Goal: Task Accomplishment & Management: Use online tool/utility

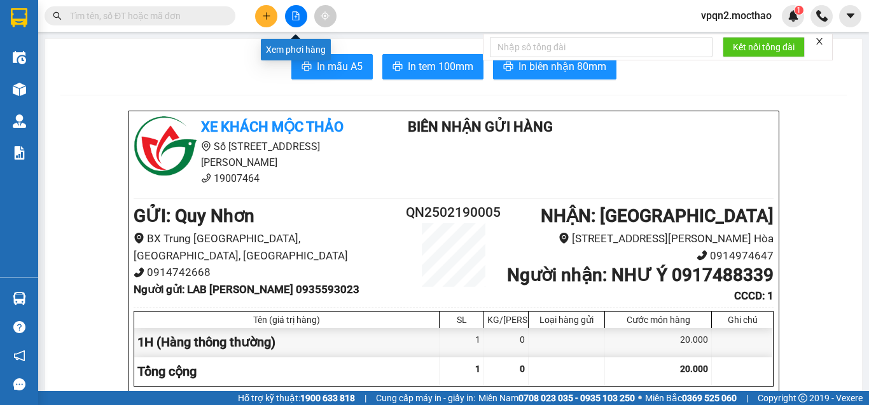
drag, startPoint x: 299, startPoint y: 14, endPoint x: 252, endPoint y: 37, distance: 51.8
click at [298, 15] on icon "file-add" at bounding box center [296, 15] width 9 height 9
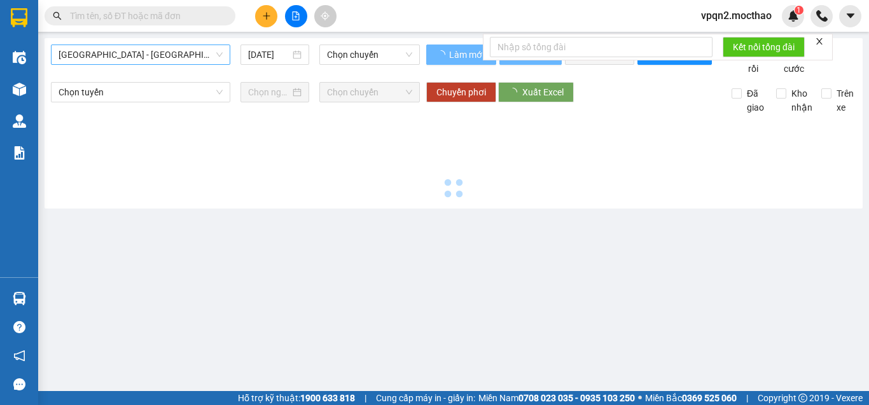
click at [122, 59] on span "[GEOGRAPHIC_DATA] - [GEOGRAPHIC_DATA]" at bounding box center [141, 54] width 164 height 19
type input "[DATE]"
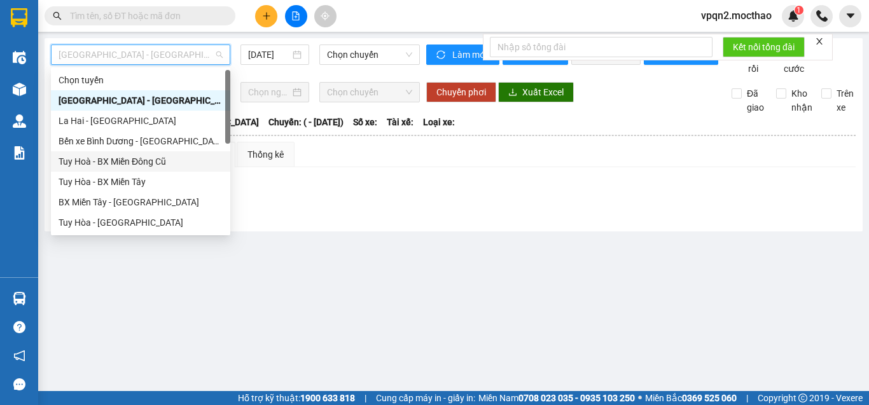
scroll to position [64, 0]
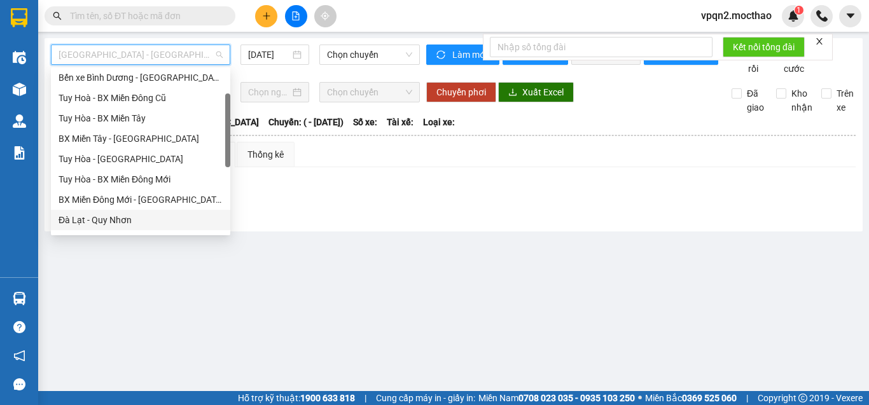
drag, startPoint x: 97, startPoint y: 221, endPoint x: 123, endPoint y: 216, distance: 27.1
click at [97, 221] on div "Đà Lạt - Quy Nhơn" at bounding box center [141, 220] width 164 height 14
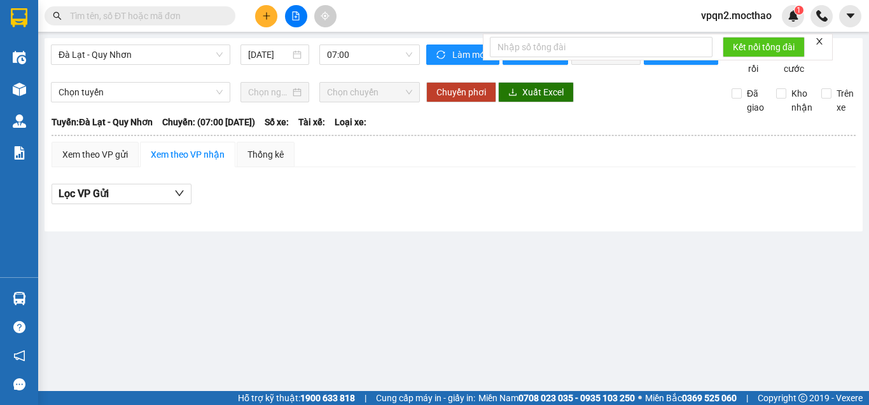
click at [268, 43] on div "Đà Lạt - Quy Nhơn 14/10/2025 07:00 Làm mới In phơi In đơn chọn Thống kê Lọc Cướ…" at bounding box center [454, 135] width 819 height 194
click at [279, 50] on input "[DATE]" at bounding box center [269, 55] width 42 height 14
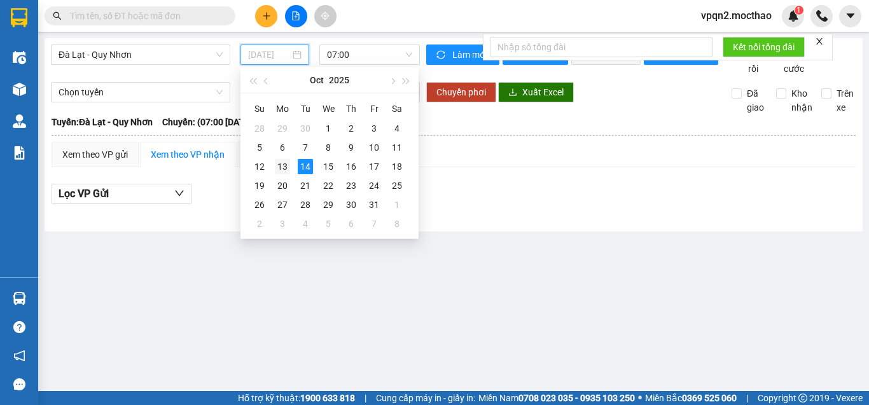
click at [283, 164] on div "13" at bounding box center [282, 166] width 15 height 15
type input "[DATE]"
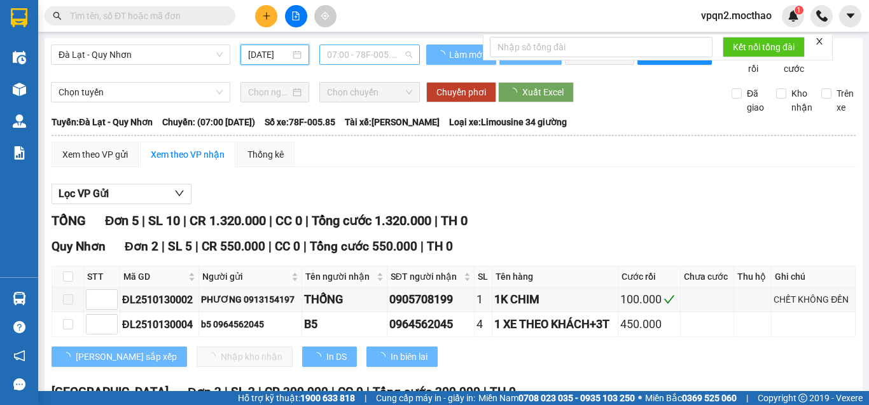
click at [341, 57] on span "07:00 - 78F-005.85" at bounding box center [369, 54] width 85 height 19
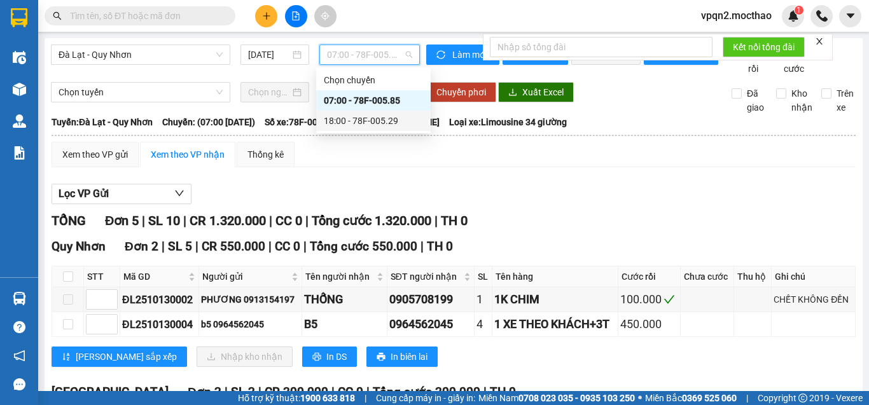
click at [350, 122] on div "18:00 - 78F-005.29" at bounding box center [373, 121] width 99 height 14
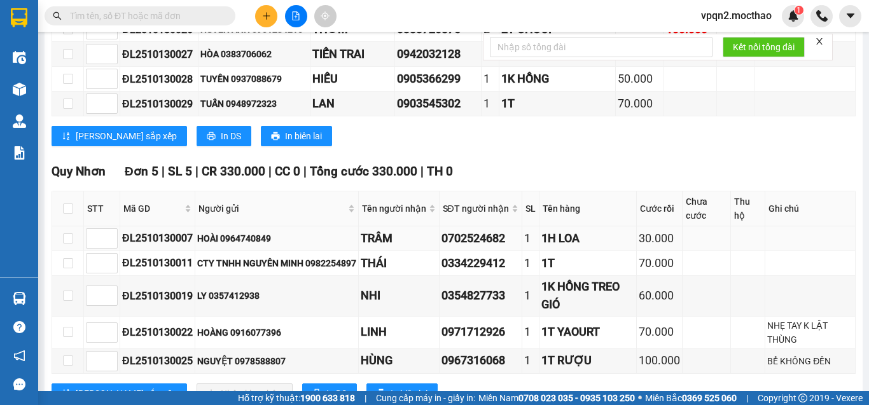
scroll to position [826, 0]
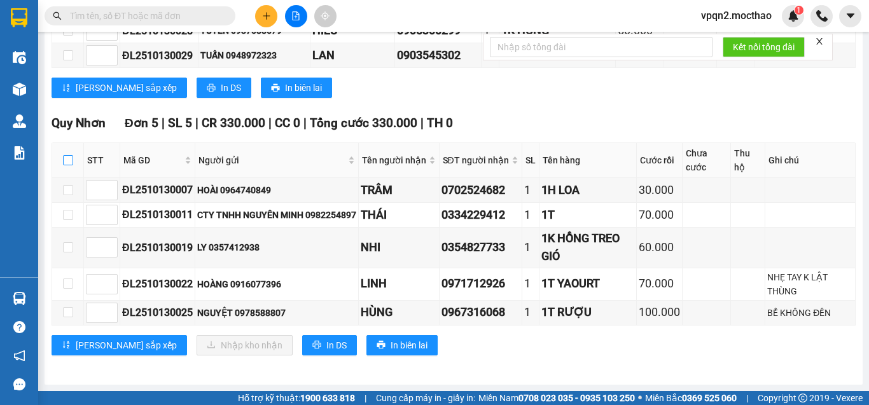
click at [64, 161] on input "checkbox" at bounding box center [68, 160] width 10 height 10
checkbox input "true"
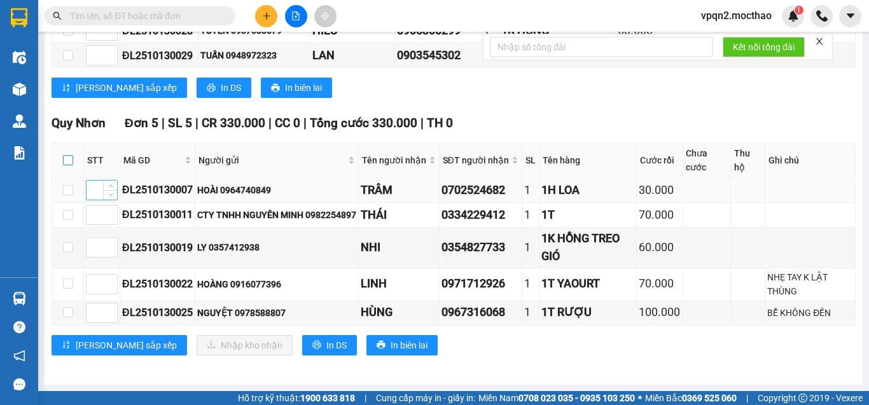
checkbox input "true"
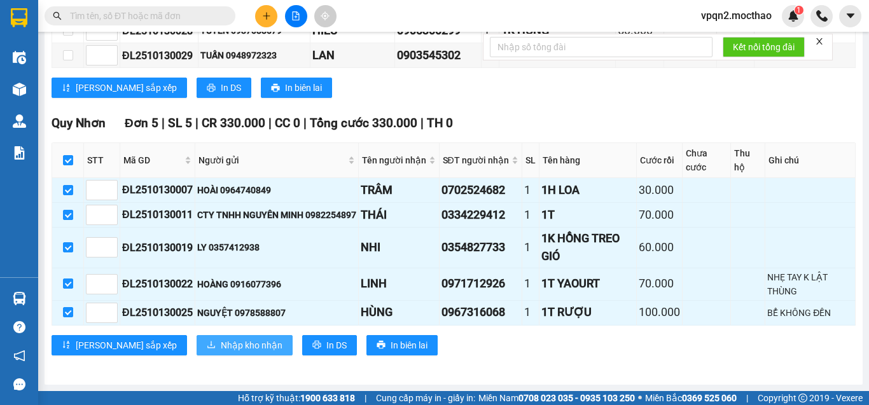
click at [221, 344] on span "Nhập kho nhận" at bounding box center [252, 346] width 62 height 14
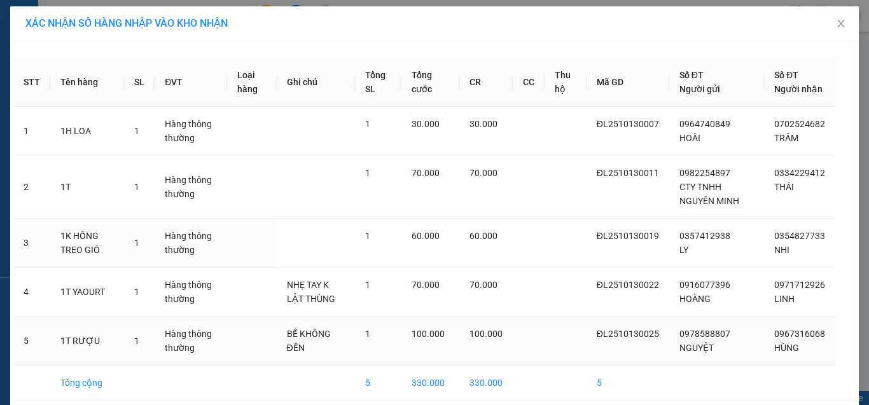
scroll to position [67, 0]
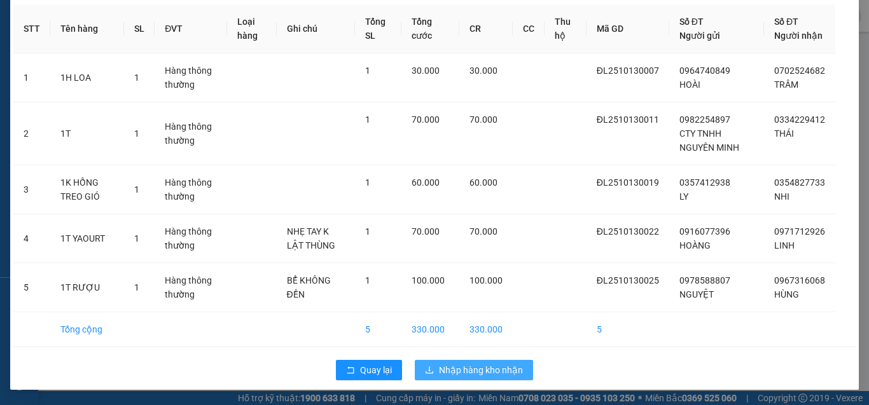
click at [479, 367] on span "Nhập hàng kho nhận" at bounding box center [481, 370] width 84 height 14
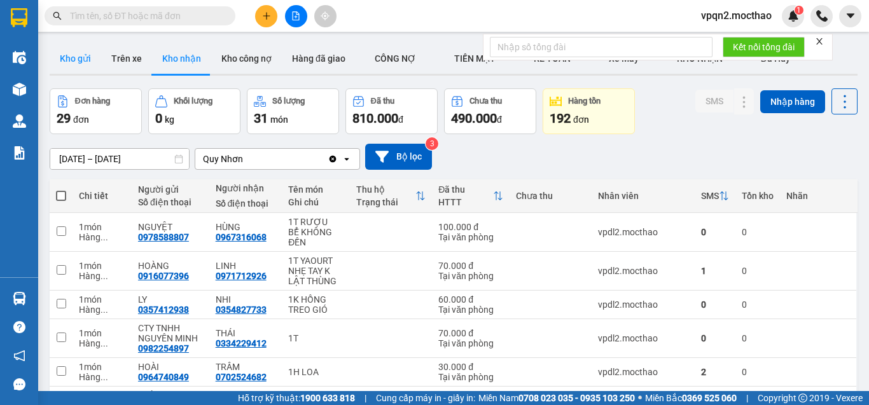
click at [76, 57] on button "Kho gửi" at bounding box center [76, 58] width 52 height 31
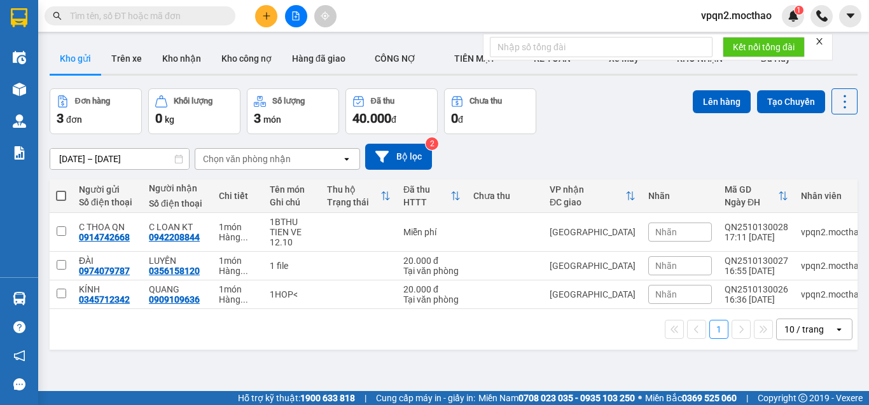
click at [62, 193] on span at bounding box center [61, 196] width 10 height 10
click at [61, 190] on input "checkbox" at bounding box center [61, 190] width 0 height 0
checkbox input "true"
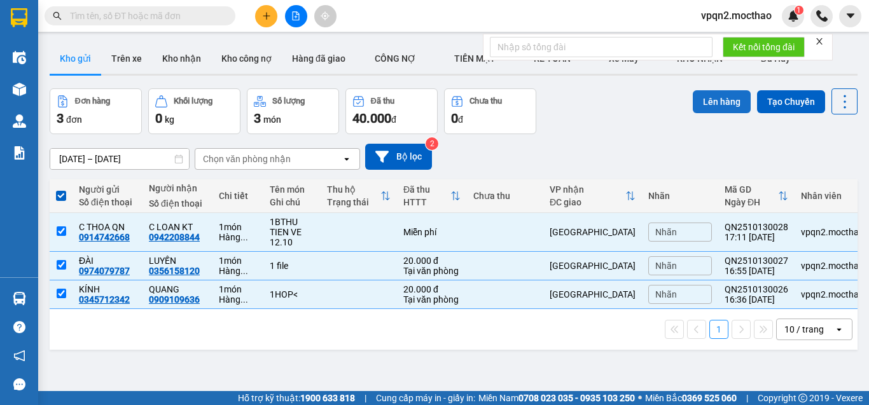
click at [712, 107] on button "Lên hàng" at bounding box center [722, 101] width 58 height 23
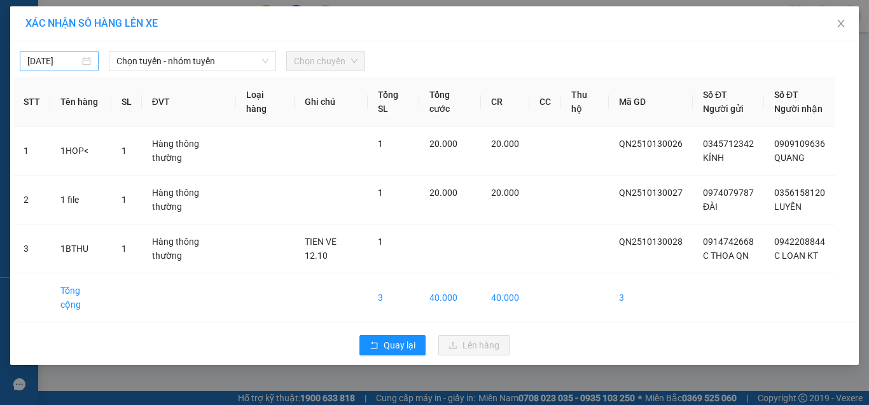
click at [60, 53] on div "[DATE]" at bounding box center [59, 61] width 79 height 20
type input "[DATE]"
click at [146, 62] on span "Chọn tuyến - nhóm tuyến" at bounding box center [192, 61] width 152 height 19
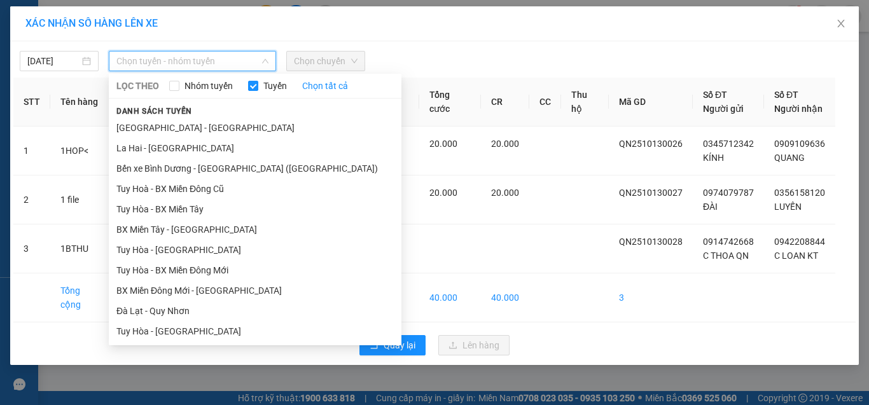
scroll to position [205, 0]
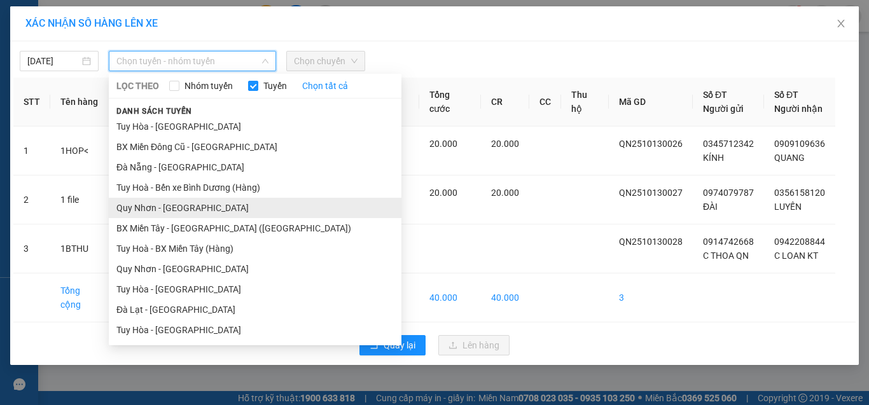
click at [163, 202] on li "Quy Nhơn - [GEOGRAPHIC_DATA]" at bounding box center [255, 208] width 293 height 20
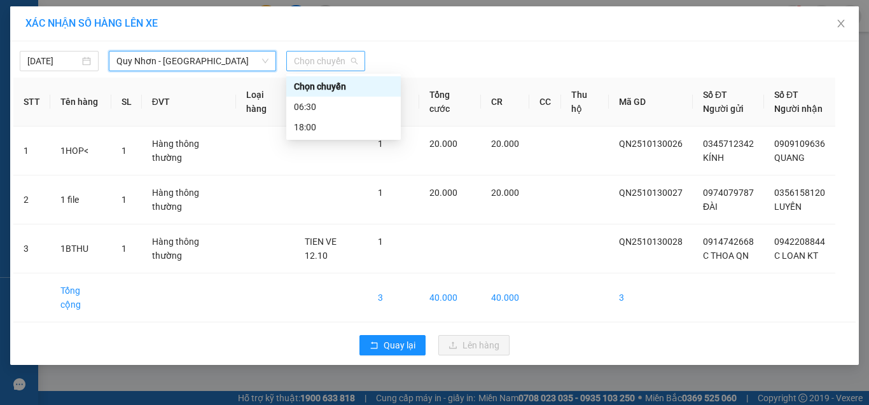
click at [309, 64] on span "Chọn chuyến" at bounding box center [326, 61] width 64 height 19
click at [310, 108] on div "06:30" at bounding box center [343, 107] width 99 height 14
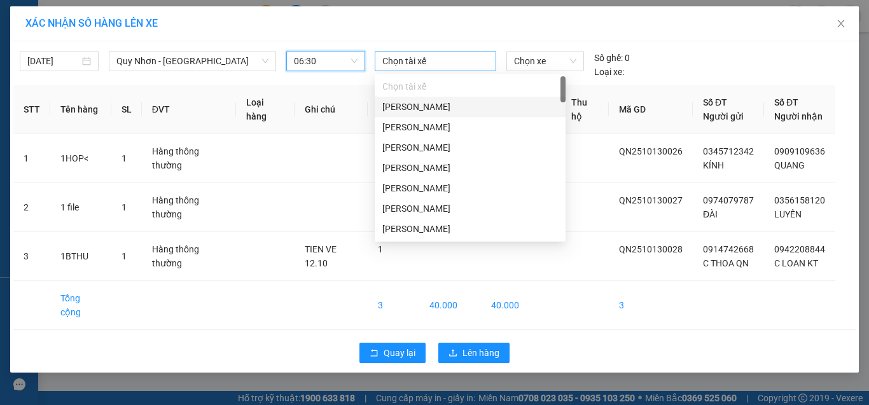
click at [435, 66] on div at bounding box center [436, 60] width 116 height 15
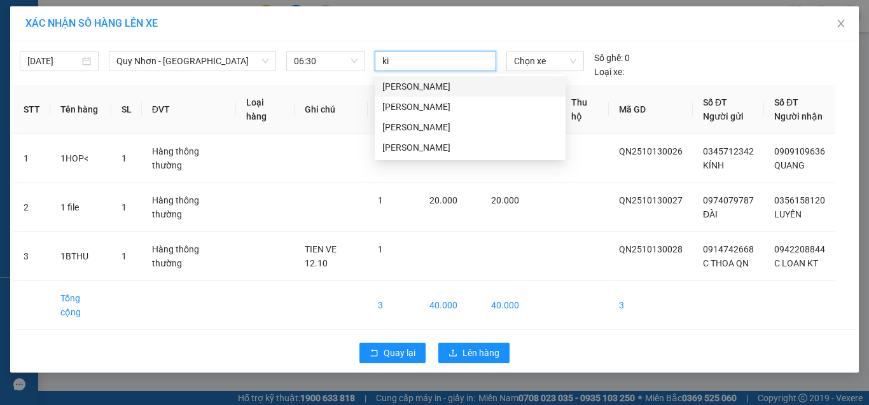
type input "[PERSON_NAME]"
click at [412, 88] on div "[PERSON_NAME]" at bounding box center [471, 87] width 176 height 14
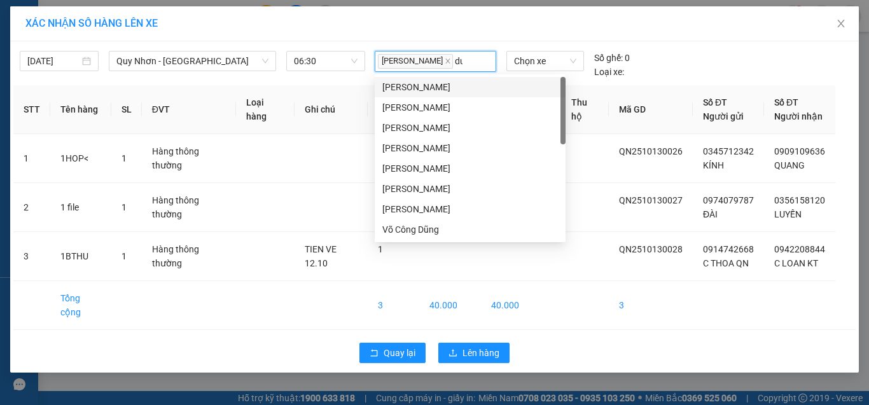
type input "duy"
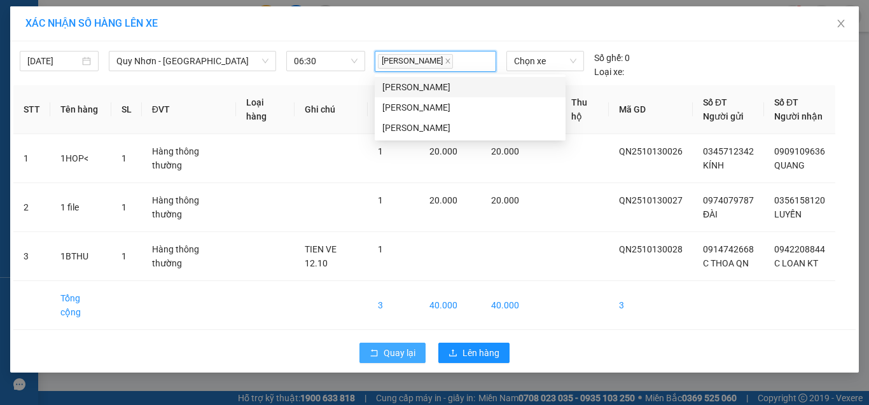
click at [411, 346] on span "Quay lại" at bounding box center [400, 353] width 32 height 14
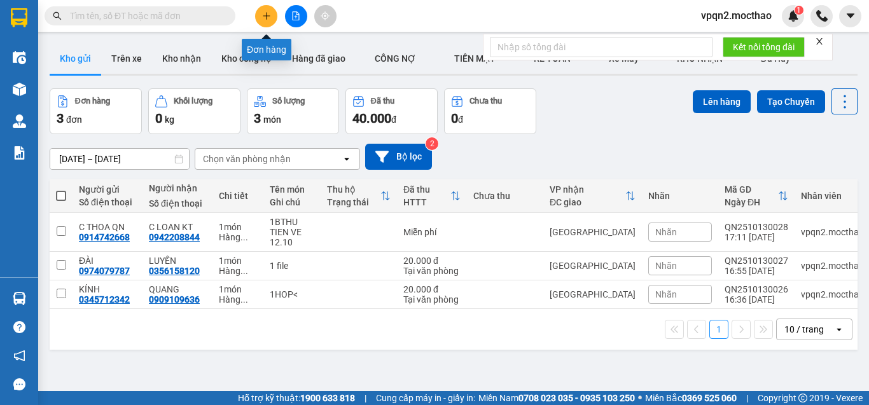
click at [262, 19] on icon "plus" at bounding box center [266, 15] width 9 height 9
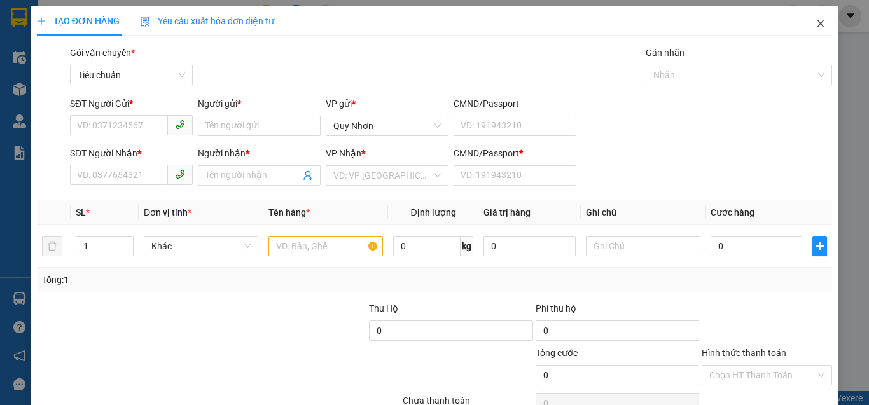
click at [818, 22] on icon "close" at bounding box center [821, 24] width 7 height 8
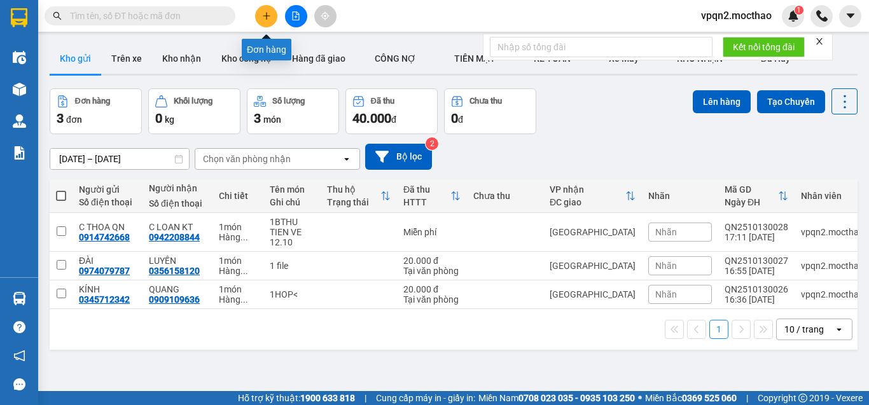
click at [264, 19] on icon "plus" at bounding box center [266, 15] width 9 height 9
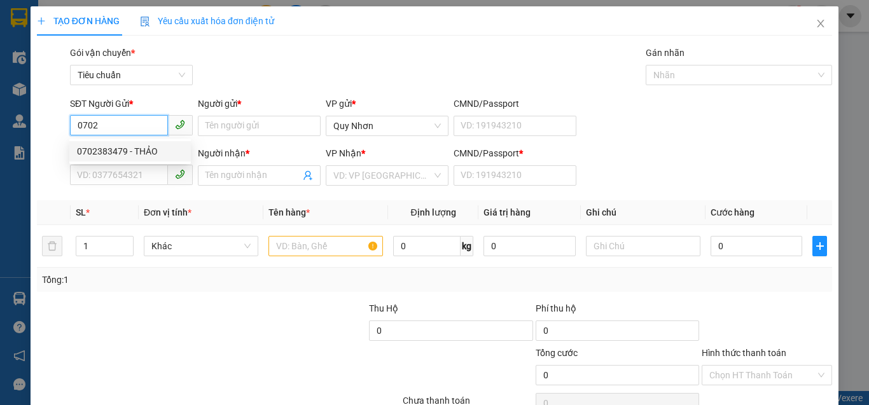
click at [135, 151] on div "0702383479 - THẢO" at bounding box center [130, 151] width 106 height 14
type input "0702383479"
type input "THẢO"
type input "0867400631"
type input "ĐẠT"
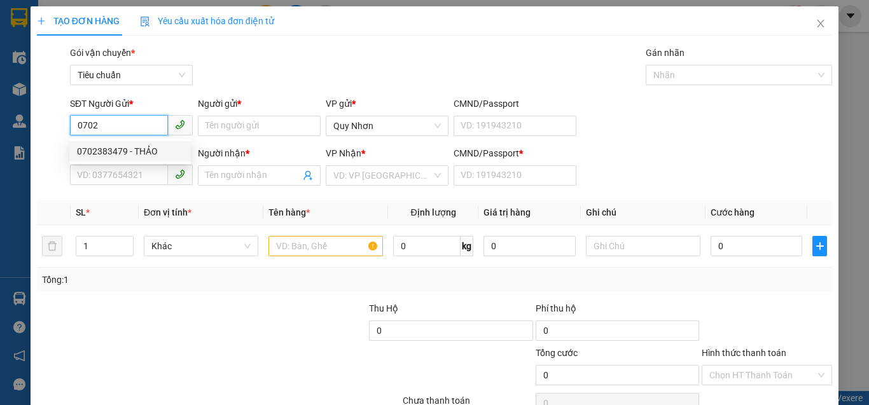
type input "A"
type input "50.000"
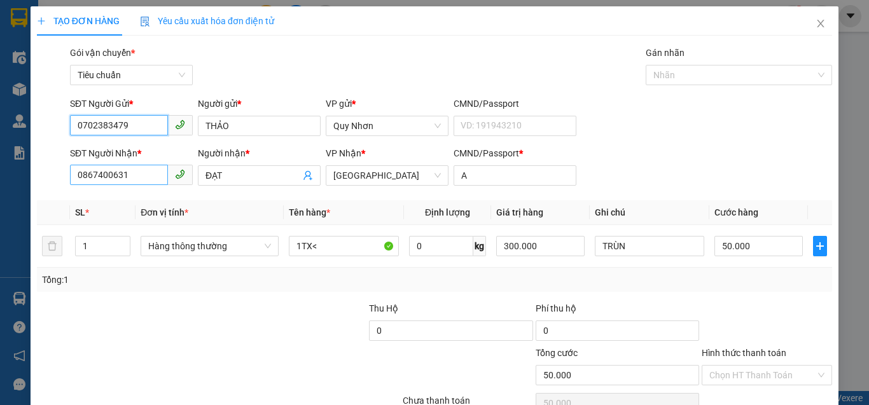
type input "0702383479"
drag, startPoint x: 143, startPoint y: 173, endPoint x: -25, endPoint y: 211, distance: 172.9
click at [0, 211] on html "Kết quả tìm kiếm ( 0 ) Bộ lọc No Data vpqn2.mocthao 1 Điều hành xe Kho hàng mới…" at bounding box center [434, 202] width 869 height 405
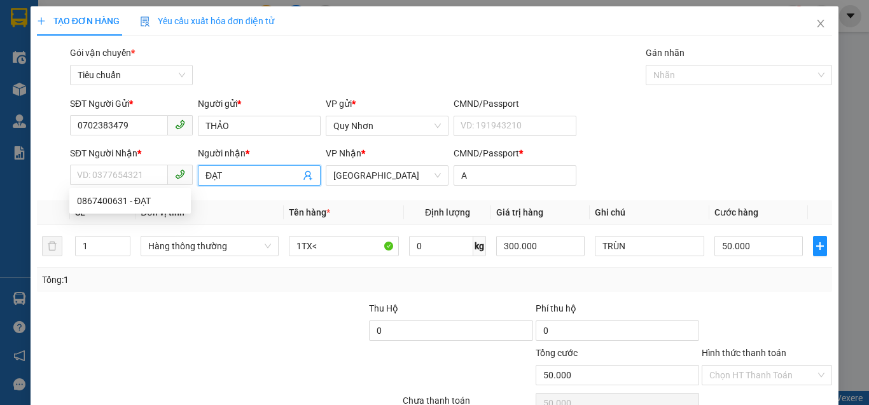
drag, startPoint x: 230, startPoint y: 171, endPoint x: 190, endPoint y: 180, distance: 40.5
click at [190, 180] on div "SĐT Người Nhận * VD: 0377654321 Người nhận * ĐẠT ĐẠT VP Nhận * Đà Lạt CMND/Pass…" at bounding box center [451, 168] width 768 height 45
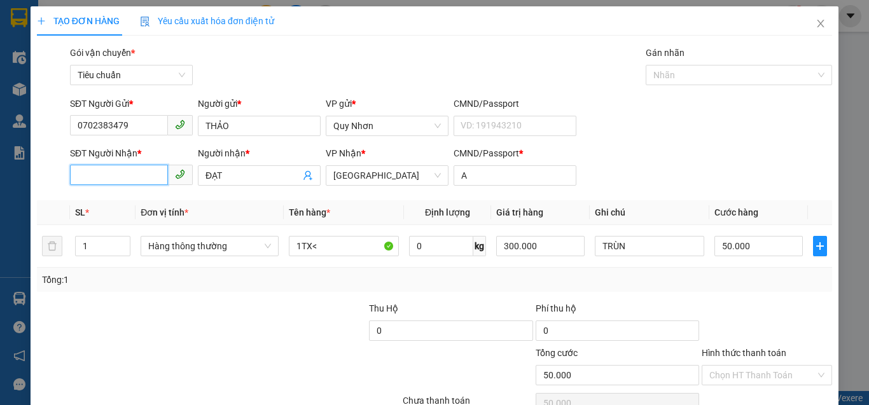
click at [137, 176] on input "SĐT Người Nhận *" at bounding box center [119, 175] width 98 height 20
click at [139, 199] on div "0919935766 - NHÀN" at bounding box center [130, 201] width 106 height 14
type input "0919935766"
type input "NHÀN"
type input "30.000"
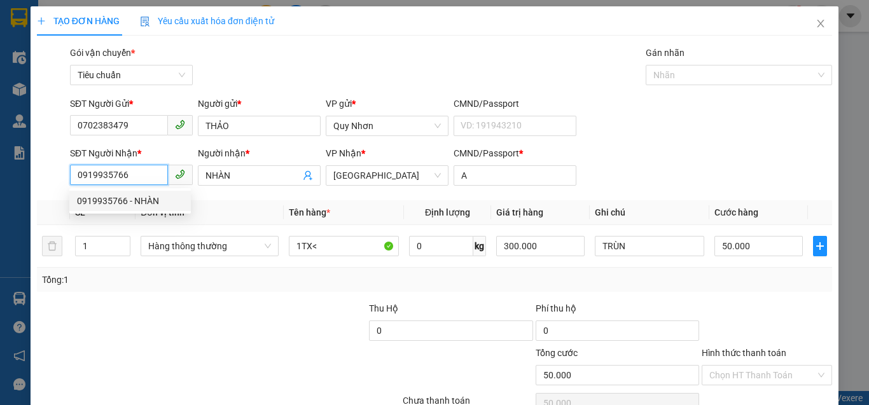
type input "30.000"
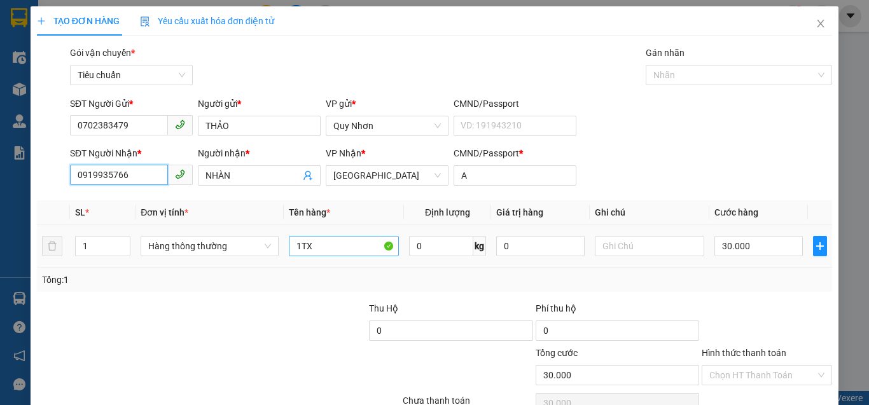
type input "0919935766"
click at [351, 252] on input "1TX" at bounding box center [344, 246] width 110 height 20
type input "1TX<"
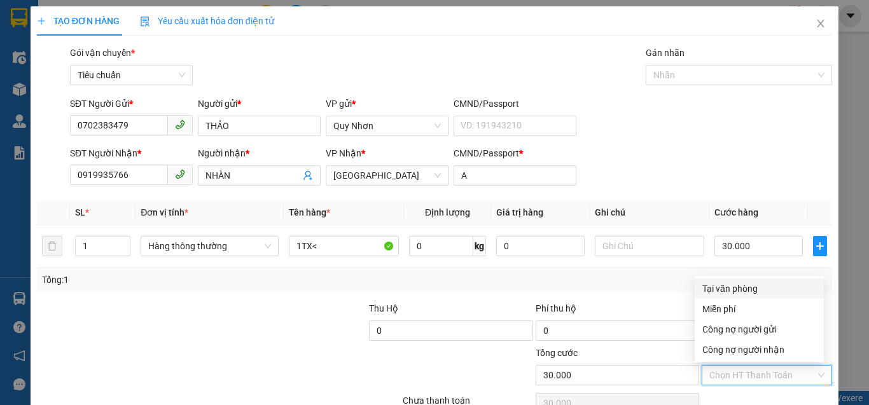
click at [753, 377] on input "Hình thức thanh toán" at bounding box center [763, 375] width 106 height 19
click at [745, 288] on div "Tại văn phòng" at bounding box center [760, 289] width 114 height 14
type input "0"
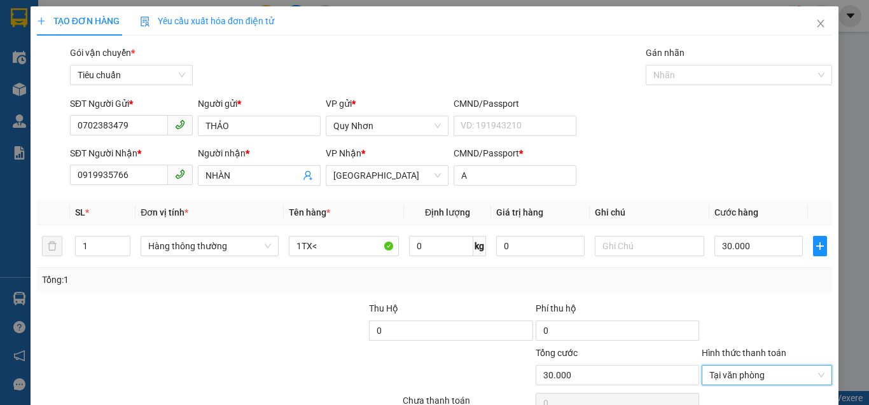
scroll to position [66, 0]
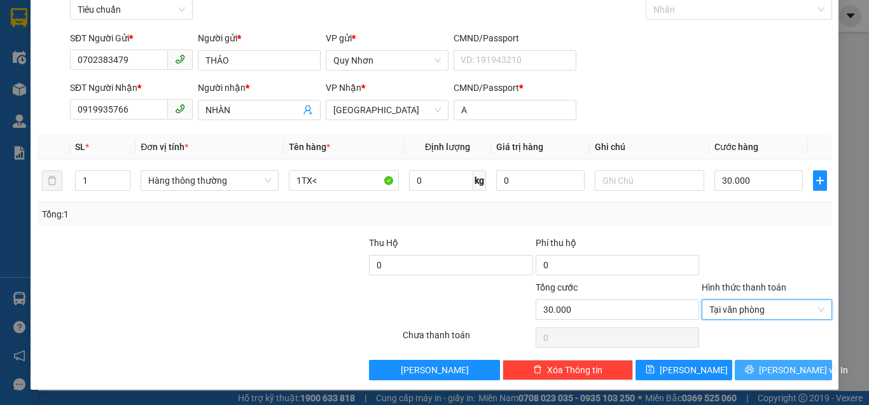
click at [747, 372] on button "[PERSON_NAME] và In" at bounding box center [783, 370] width 97 height 20
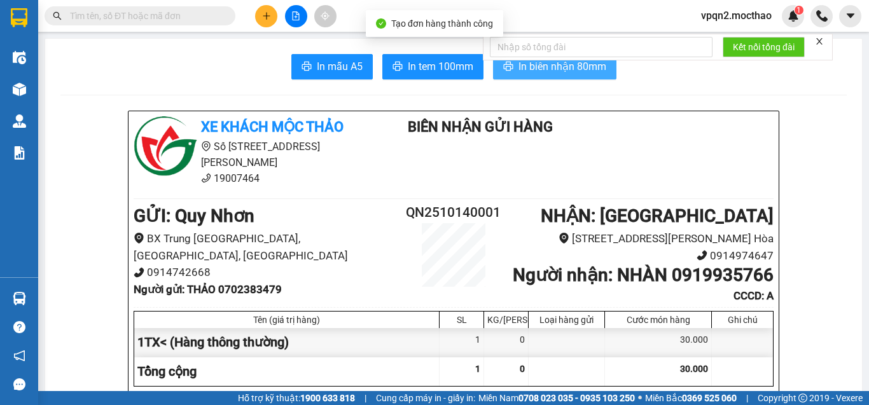
click at [523, 66] on span "In biên nhận 80mm" at bounding box center [563, 67] width 88 height 16
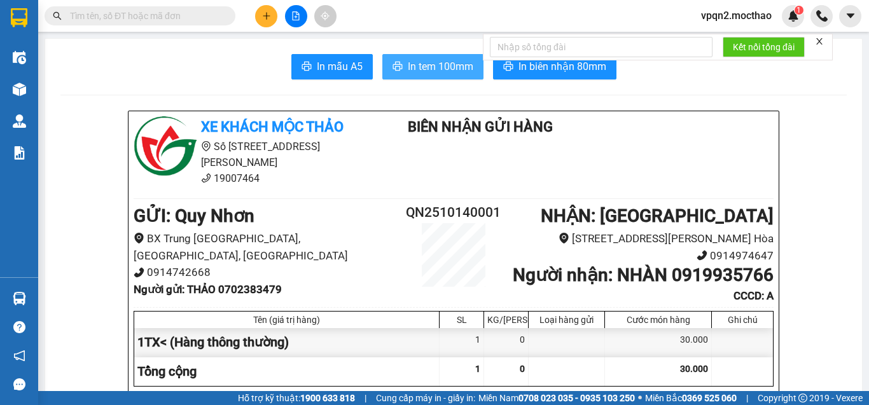
click at [430, 58] on button "In tem 100mm" at bounding box center [433, 66] width 101 height 25
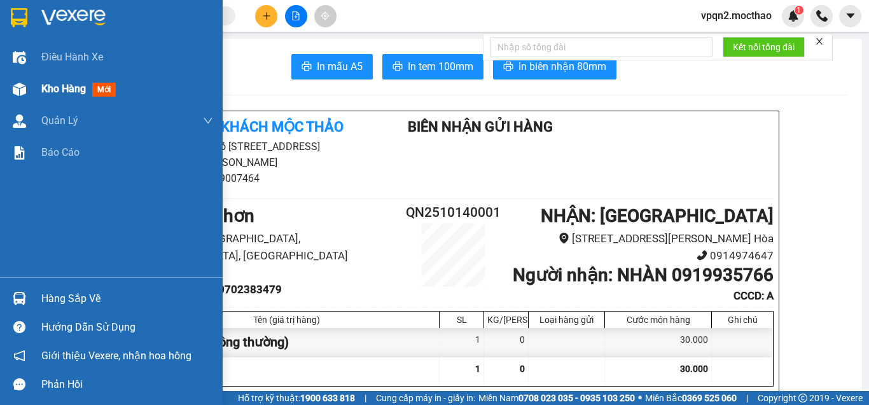
click at [27, 90] on div at bounding box center [19, 89] width 22 height 22
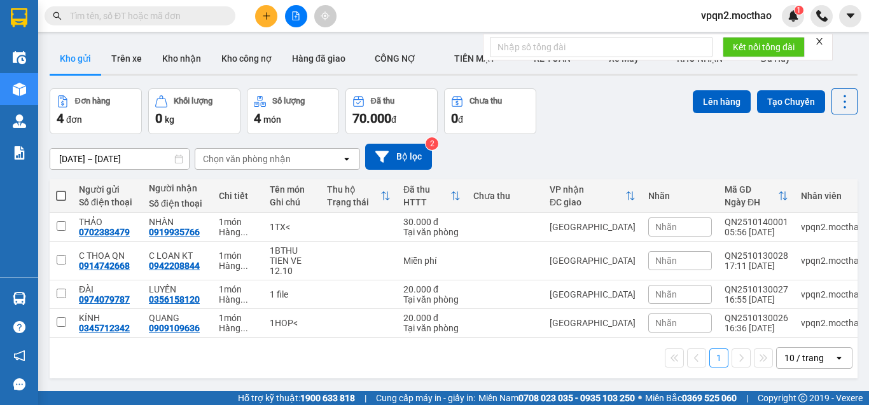
click at [59, 194] on span at bounding box center [61, 196] width 10 height 10
click at [61, 190] on input "checkbox" at bounding box center [61, 190] width 0 height 0
checkbox input "true"
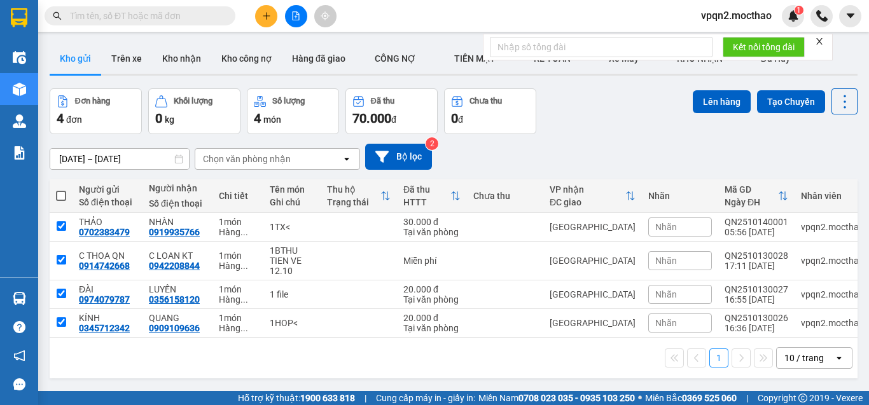
checkbox input "true"
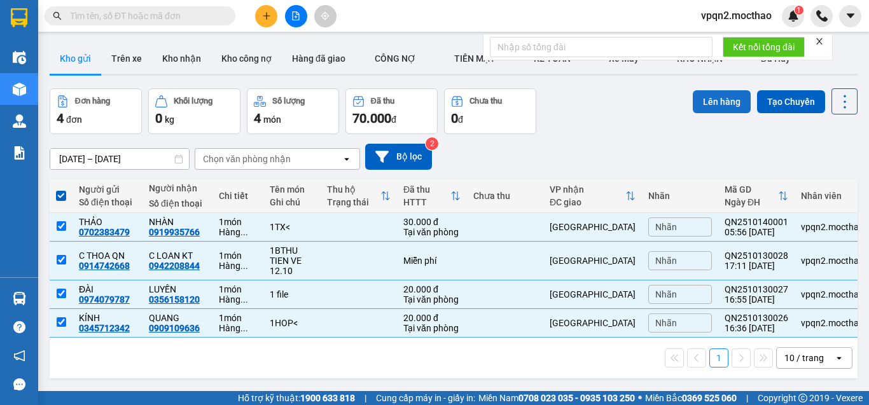
click at [707, 97] on button "Lên hàng" at bounding box center [722, 101] width 58 height 23
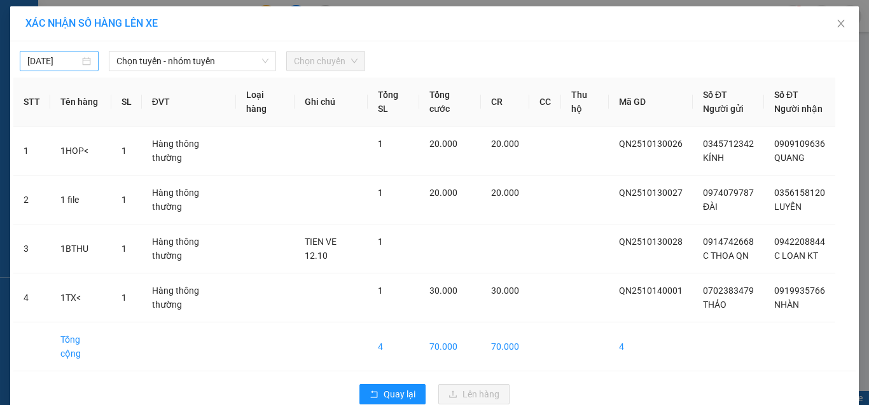
click at [38, 64] on input "[DATE]" at bounding box center [53, 61] width 52 height 14
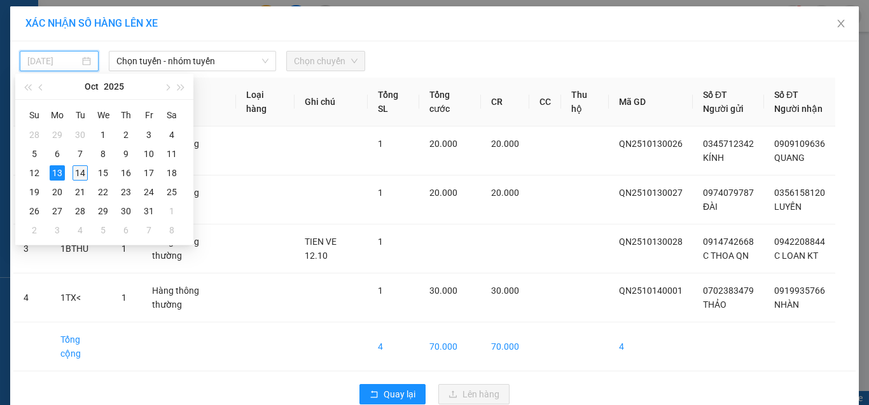
click at [81, 171] on div "14" at bounding box center [80, 172] width 15 height 15
type input "[DATE]"
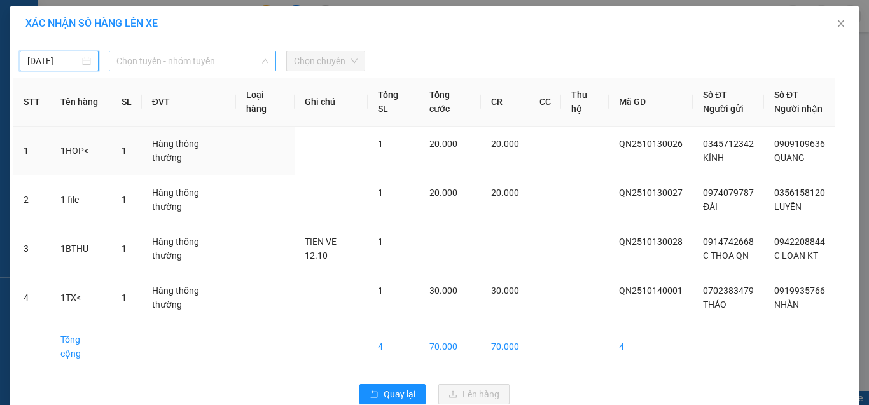
click at [166, 64] on span "Chọn tuyến - nhóm tuyến" at bounding box center [192, 61] width 152 height 19
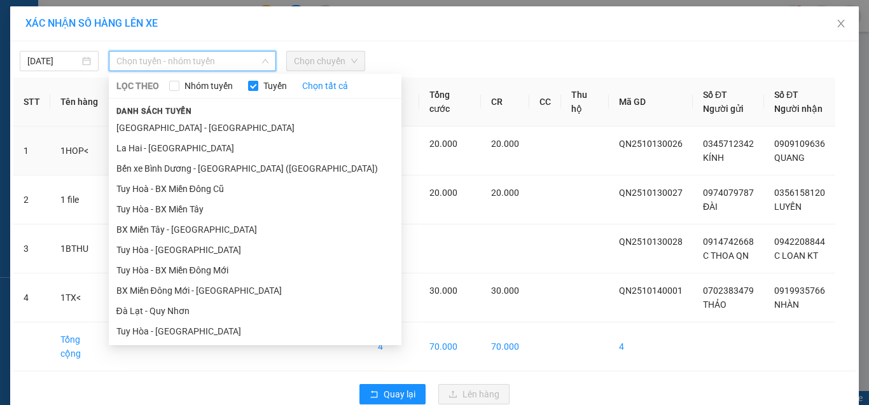
scroll to position [205, 0]
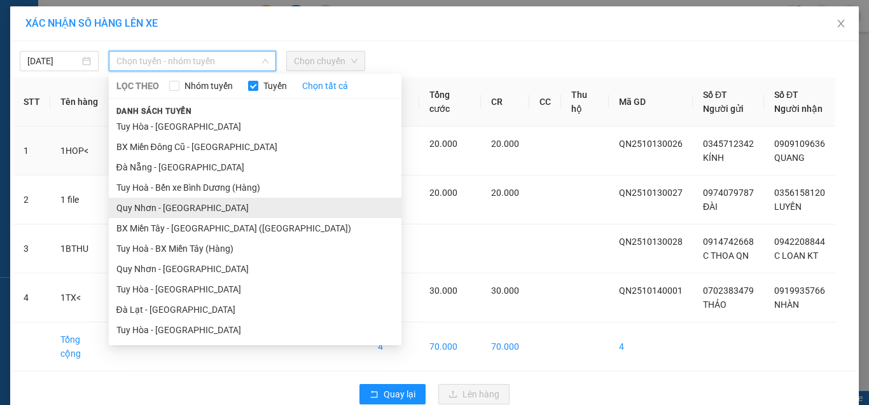
click at [167, 208] on li "Quy Nhơn - [GEOGRAPHIC_DATA]" at bounding box center [255, 208] width 293 height 20
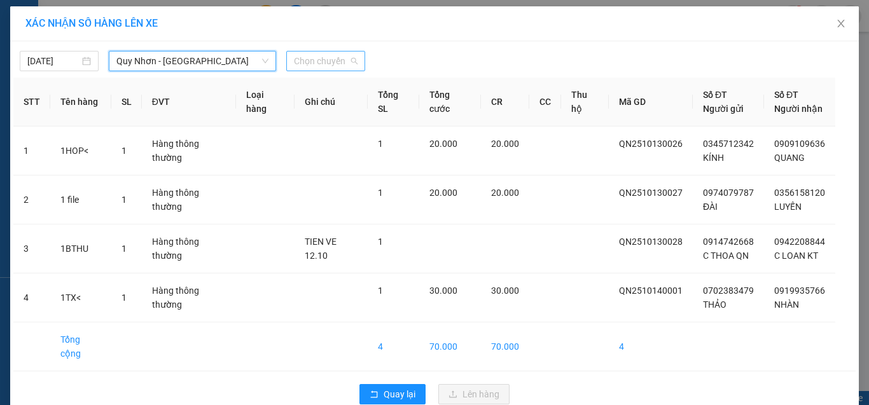
click at [335, 60] on span "Chọn chuyến" at bounding box center [326, 61] width 64 height 19
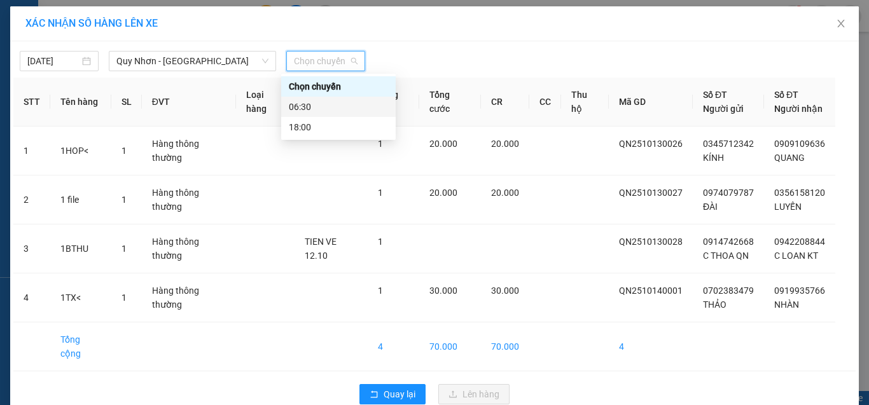
click at [294, 106] on div "06:30" at bounding box center [338, 107] width 99 height 14
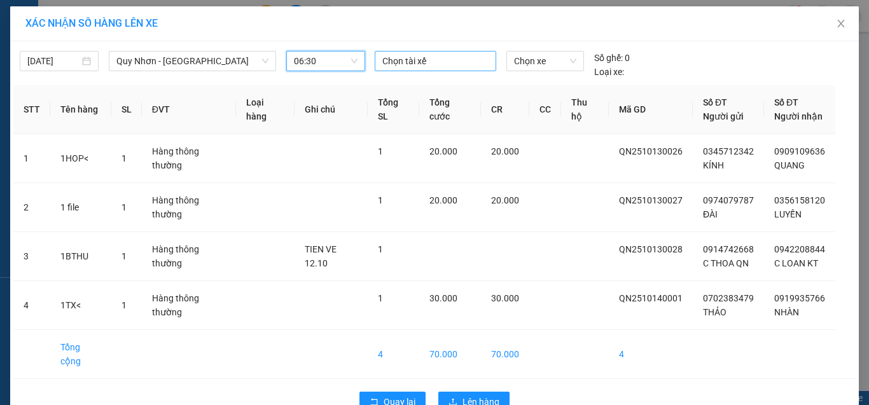
click at [398, 66] on div at bounding box center [436, 60] width 116 height 15
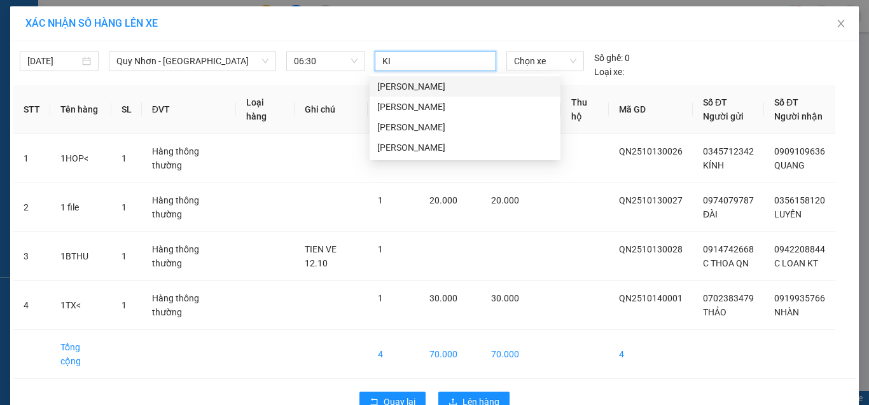
type input "[PERSON_NAME]"
click at [398, 82] on div "[PERSON_NAME]" at bounding box center [465, 87] width 176 height 14
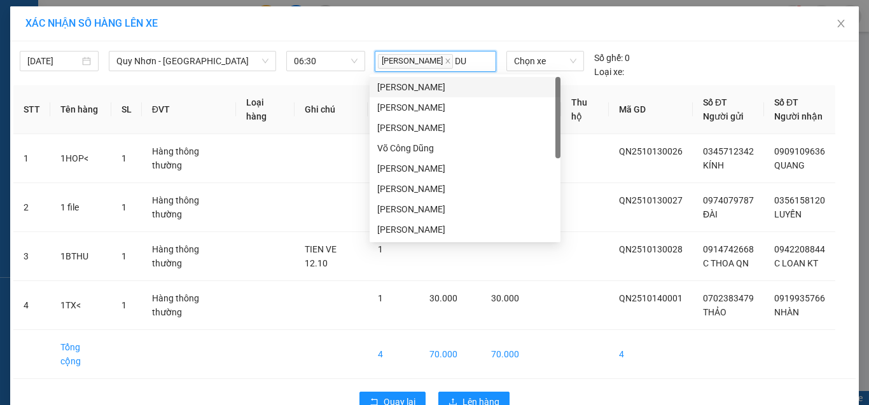
type input "DUY"
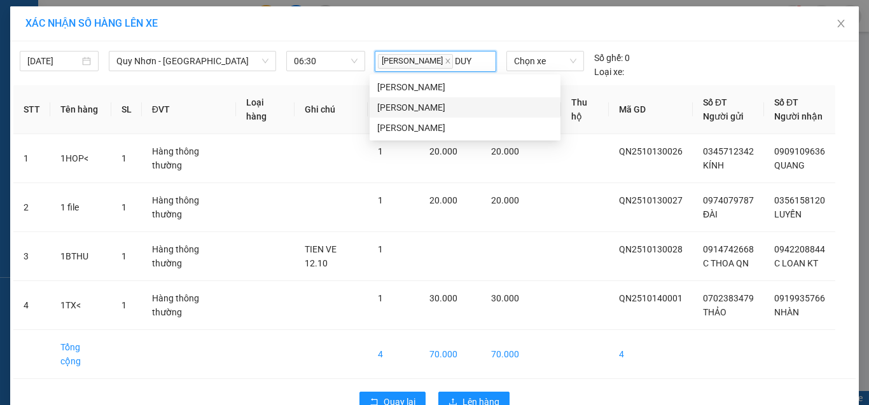
click at [408, 105] on div "[PERSON_NAME]" at bounding box center [465, 108] width 176 height 14
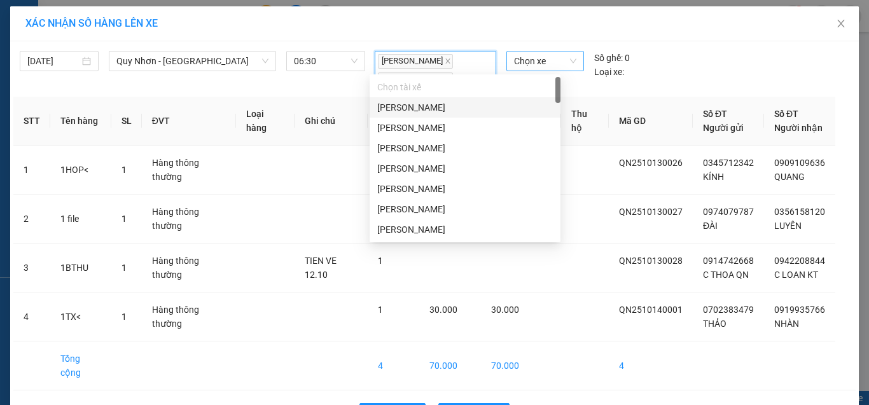
click at [535, 69] on span "Chọn xe" at bounding box center [545, 61] width 62 height 19
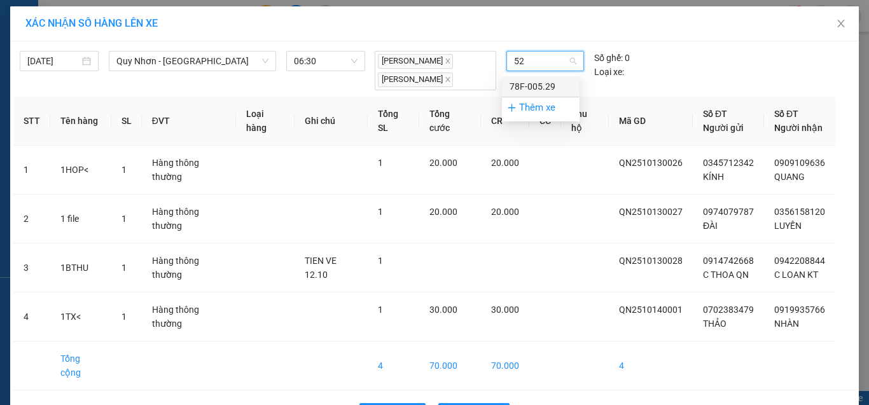
type input "529"
click at [529, 90] on div "78F-005.29" at bounding box center [541, 87] width 62 height 14
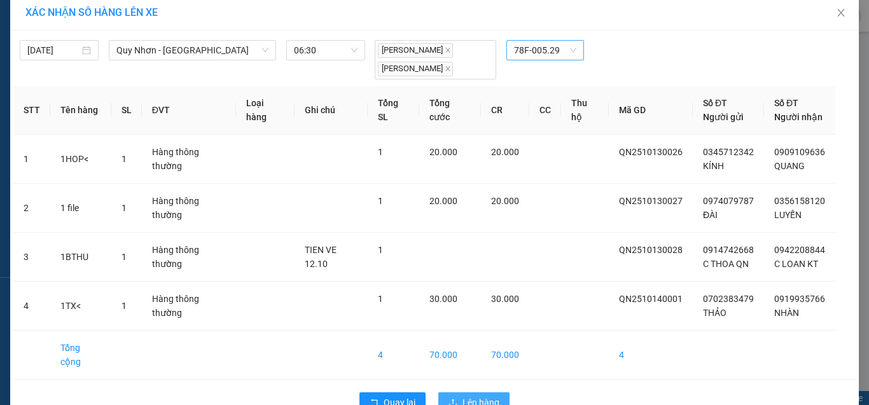
click at [466, 396] on span "Lên hàng" at bounding box center [481, 403] width 37 height 14
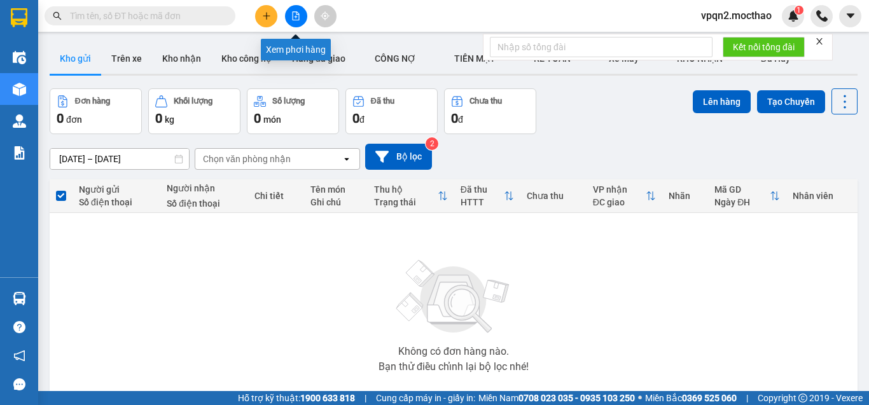
click at [293, 9] on button at bounding box center [296, 16] width 22 height 22
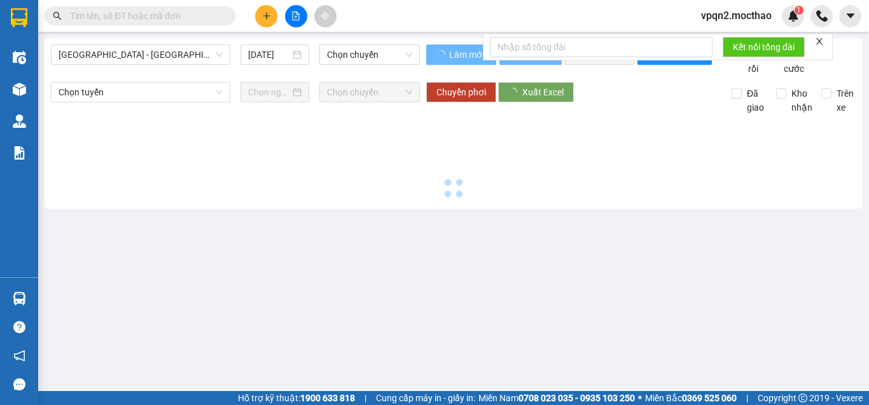
type input "[DATE]"
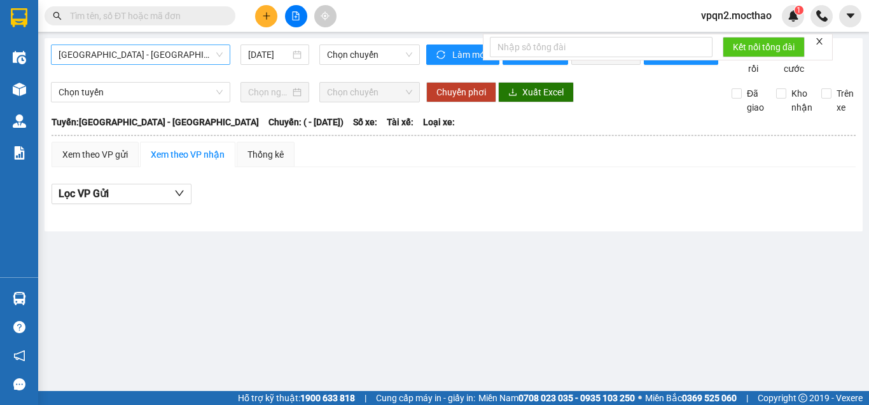
click at [181, 50] on span "[GEOGRAPHIC_DATA] - [GEOGRAPHIC_DATA]" at bounding box center [141, 54] width 164 height 19
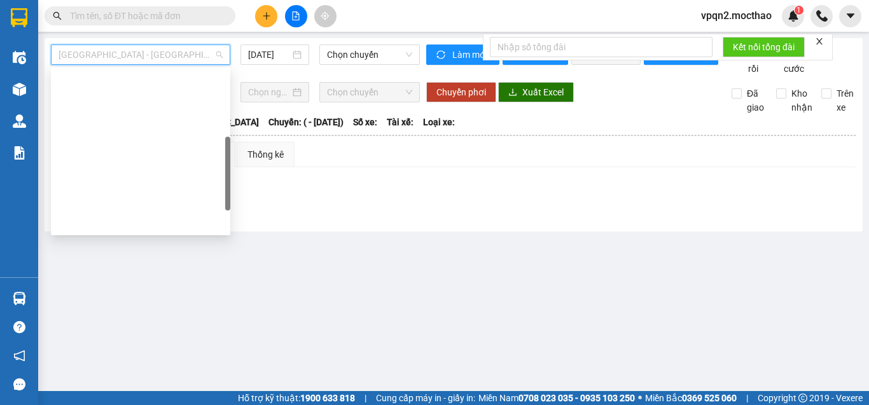
scroll to position [255, 0]
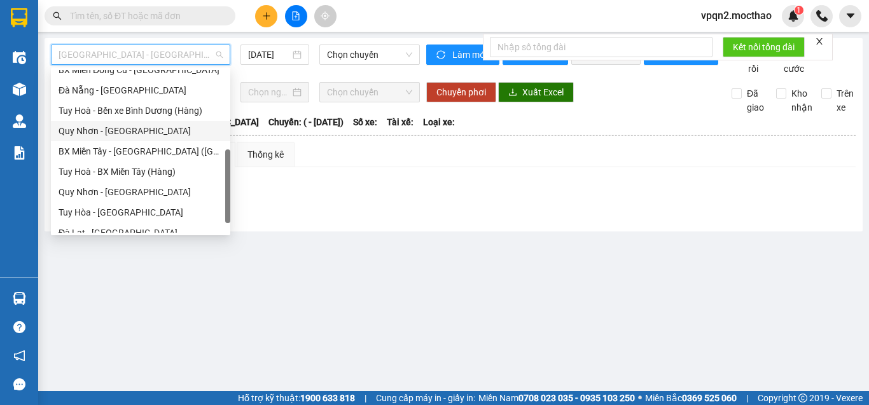
click at [126, 127] on div "Quy Nhơn - [GEOGRAPHIC_DATA]" at bounding box center [141, 131] width 164 height 14
type input "[DATE]"
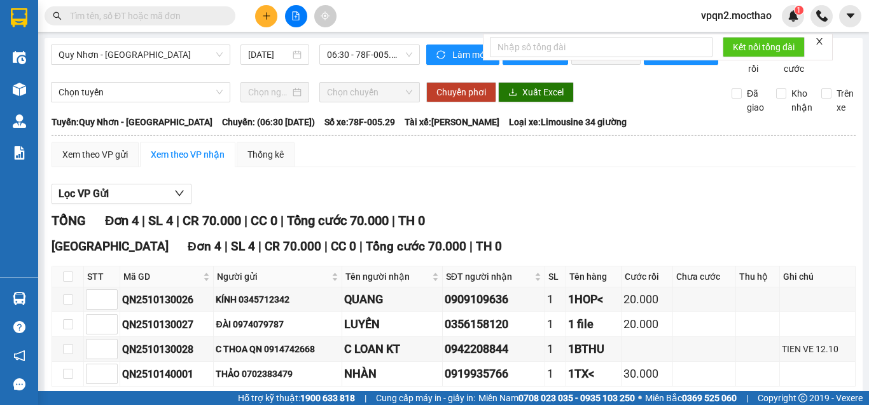
click at [821, 37] on icon "close" at bounding box center [819, 41] width 9 height 9
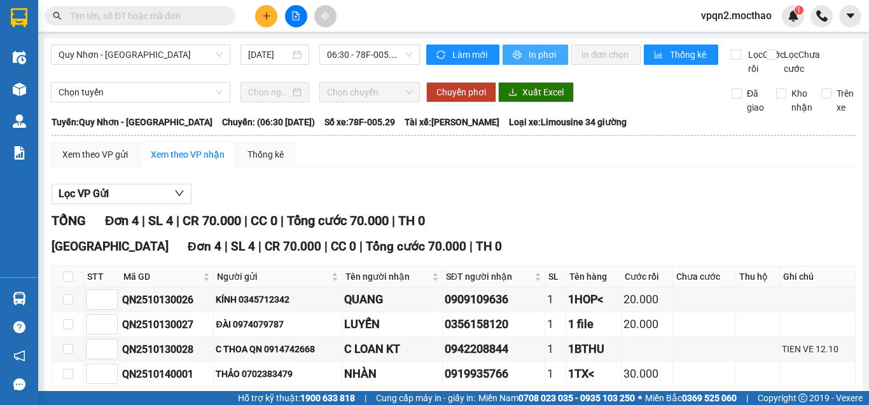
click at [551, 57] on span "In phơi" at bounding box center [543, 55] width 29 height 14
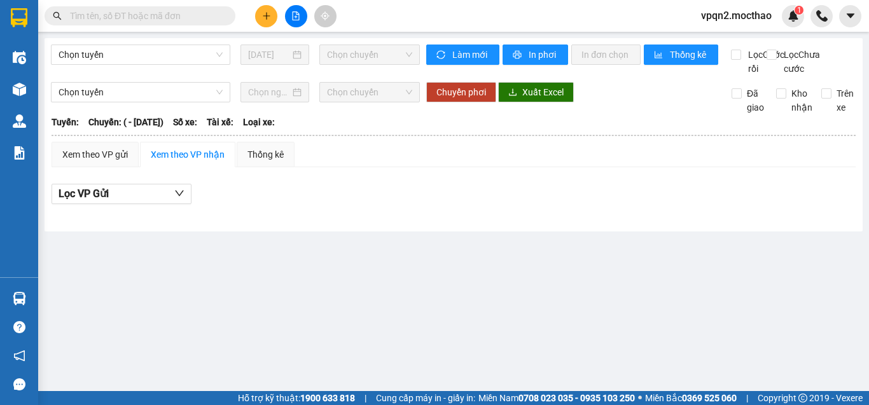
type input "[DATE]"
